Goal: Obtain resource: Download file/media

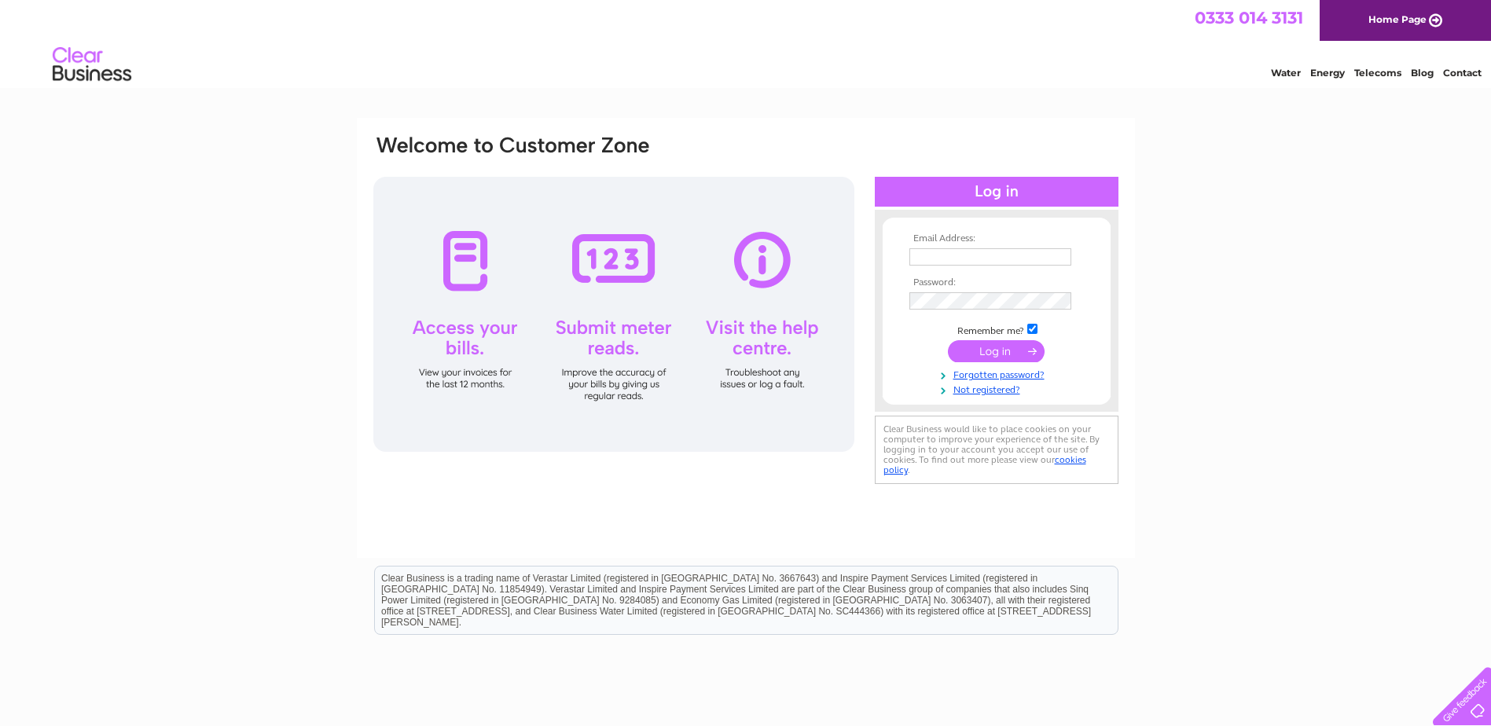
type input "stephen.coppock@gmail.com"
click at [996, 349] on input "submit" at bounding box center [996, 351] width 97 height 22
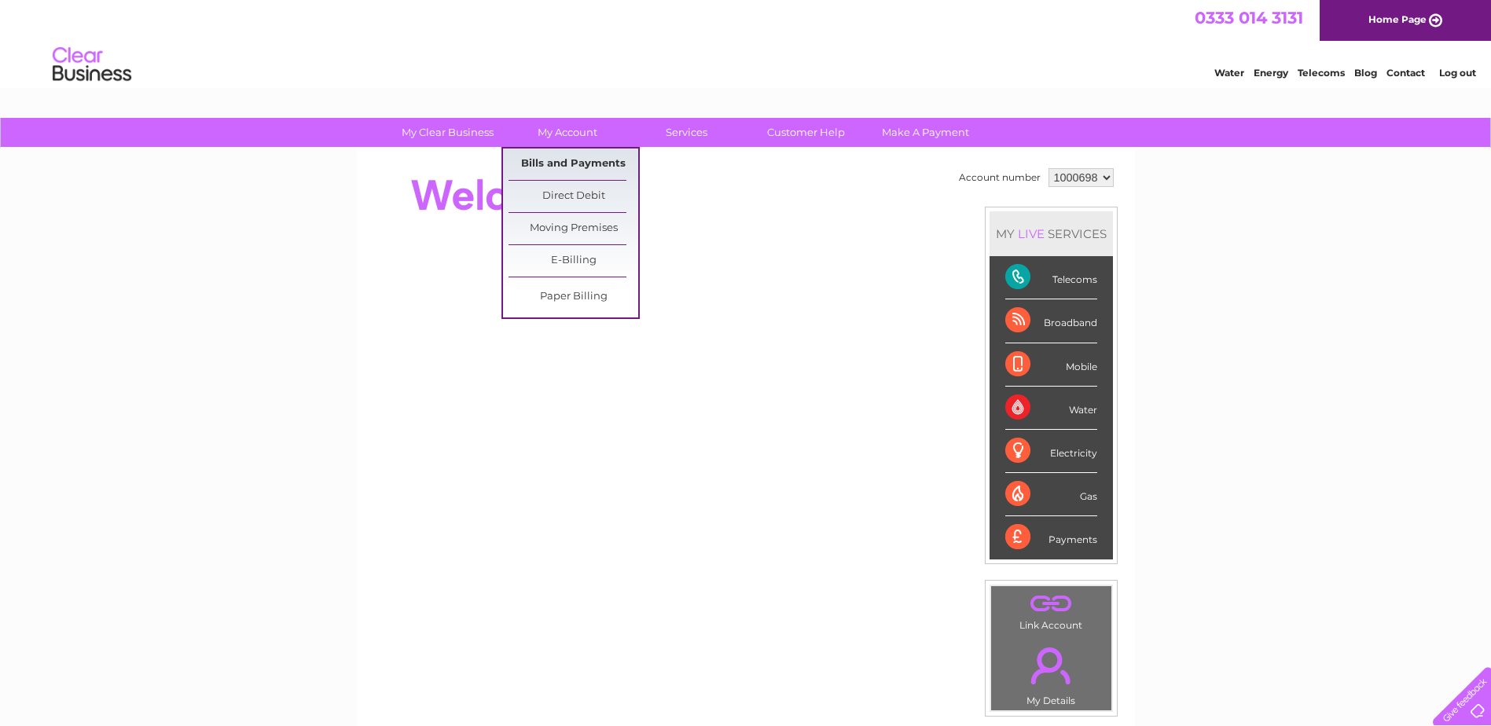
click at [560, 161] on link "Bills and Payments" at bounding box center [574, 164] width 130 height 31
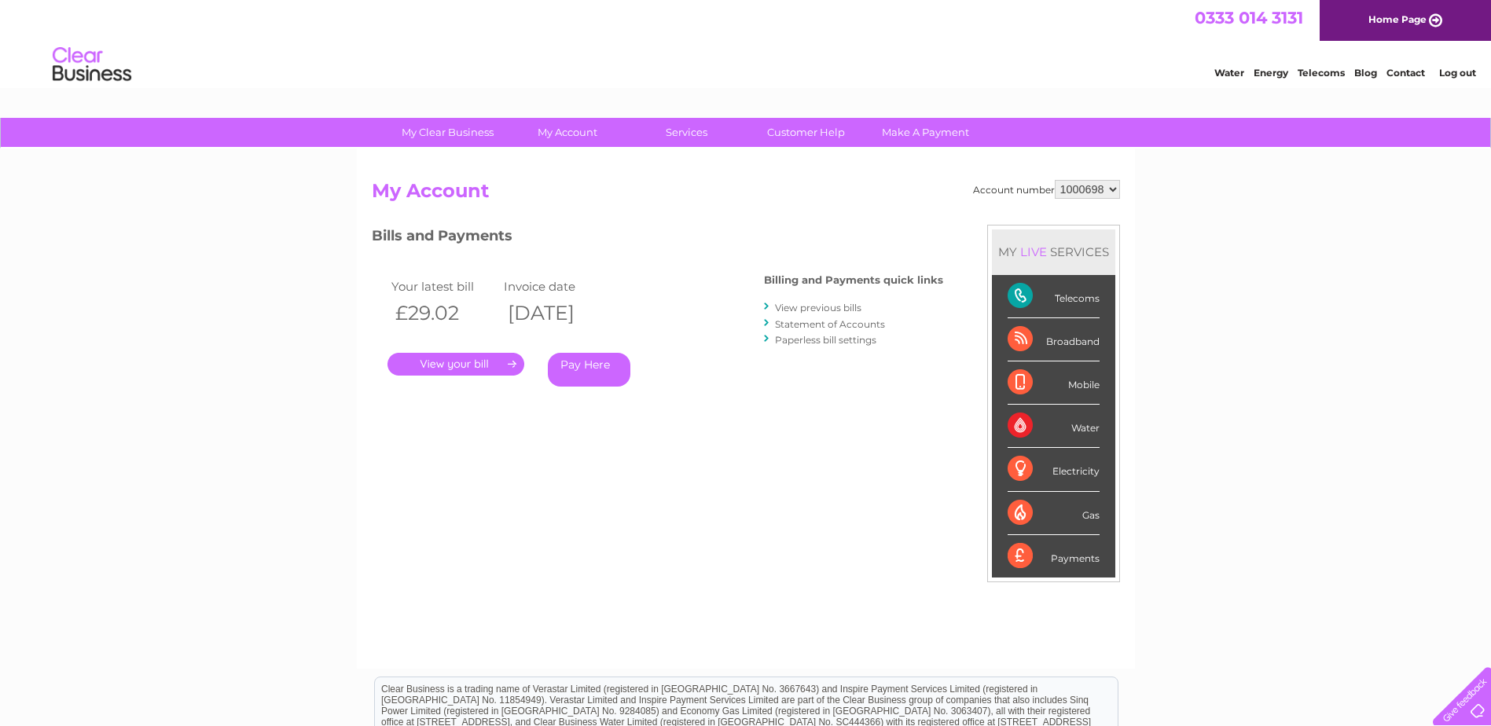
click at [446, 369] on link "." at bounding box center [455, 364] width 137 height 23
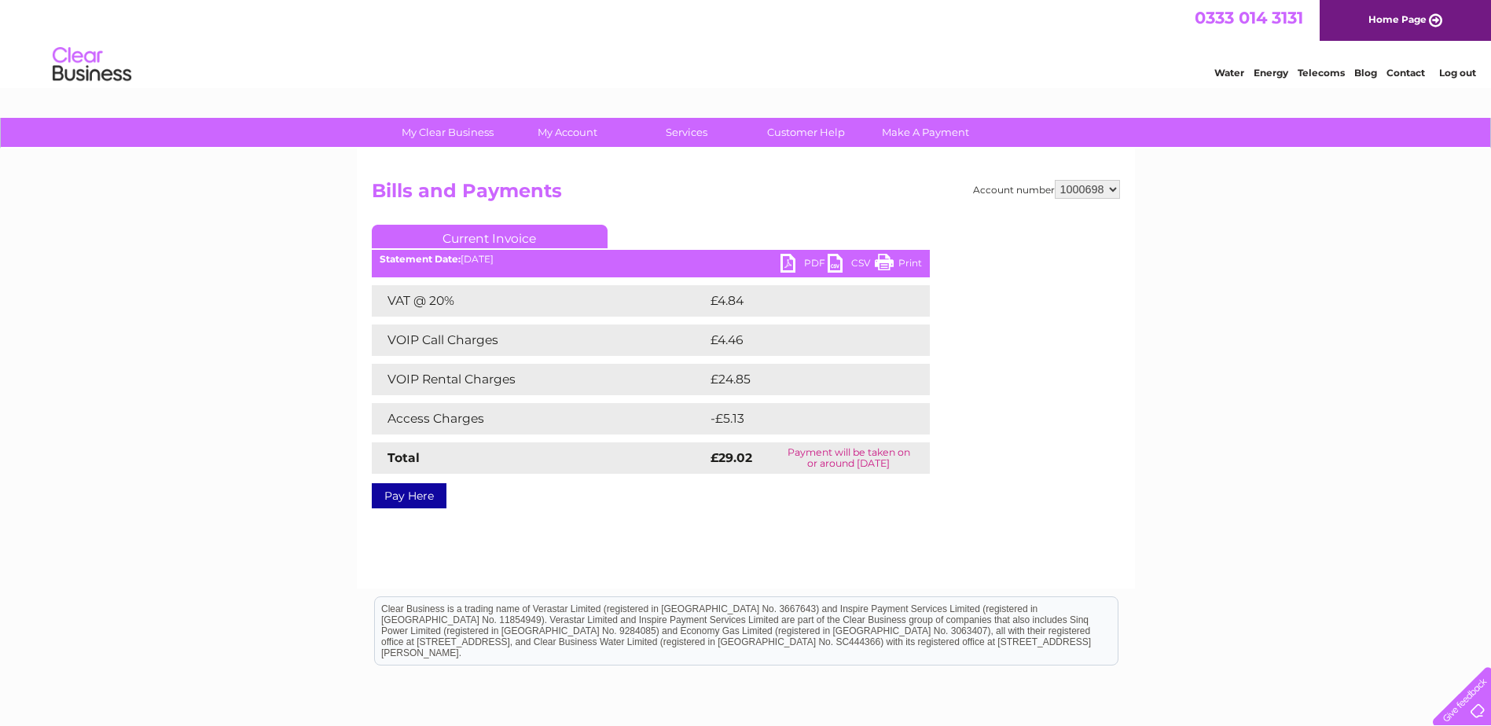
click at [795, 259] on link "PDF" at bounding box center [803, 265] width 47 height 23
